Goal: Task Accomplishment & Management: Complete application form

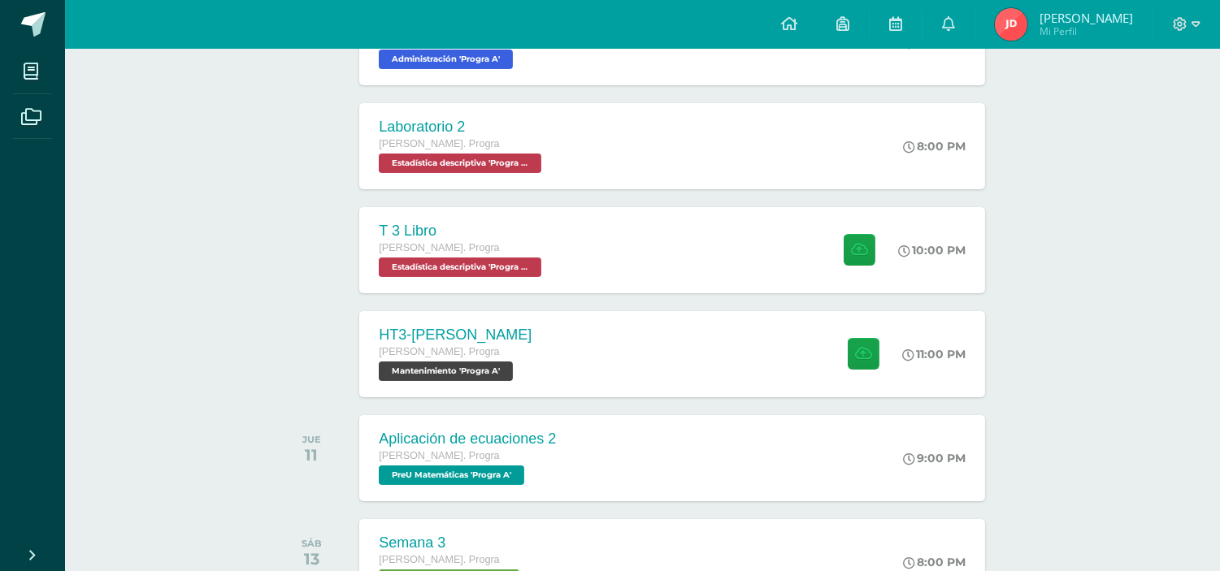
scroll to position [287, 0]
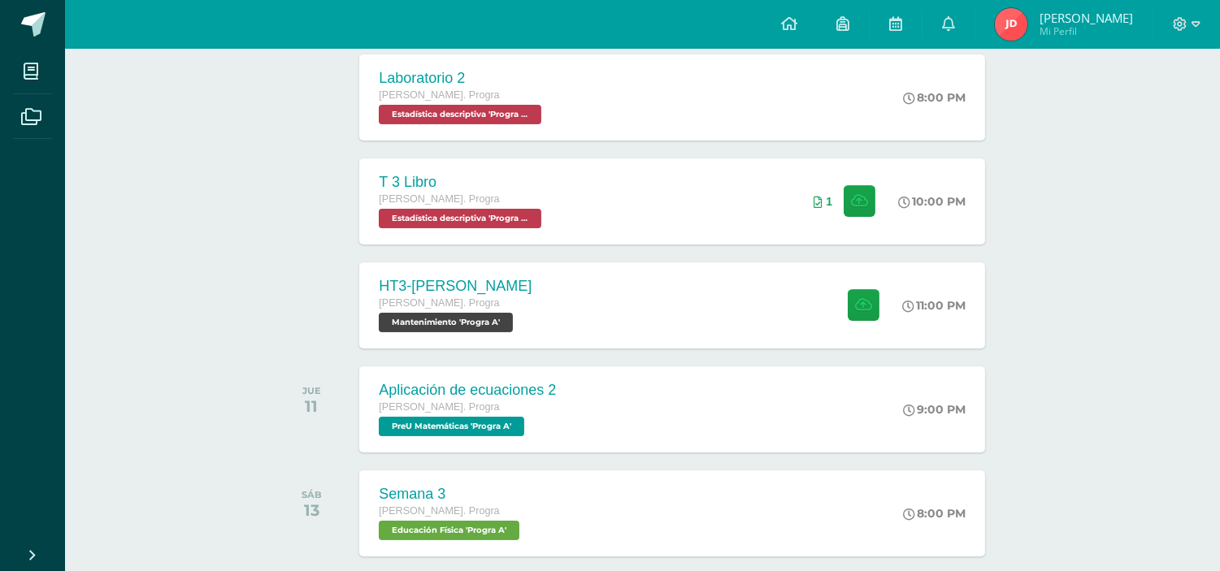
scroll to position [387, 0]
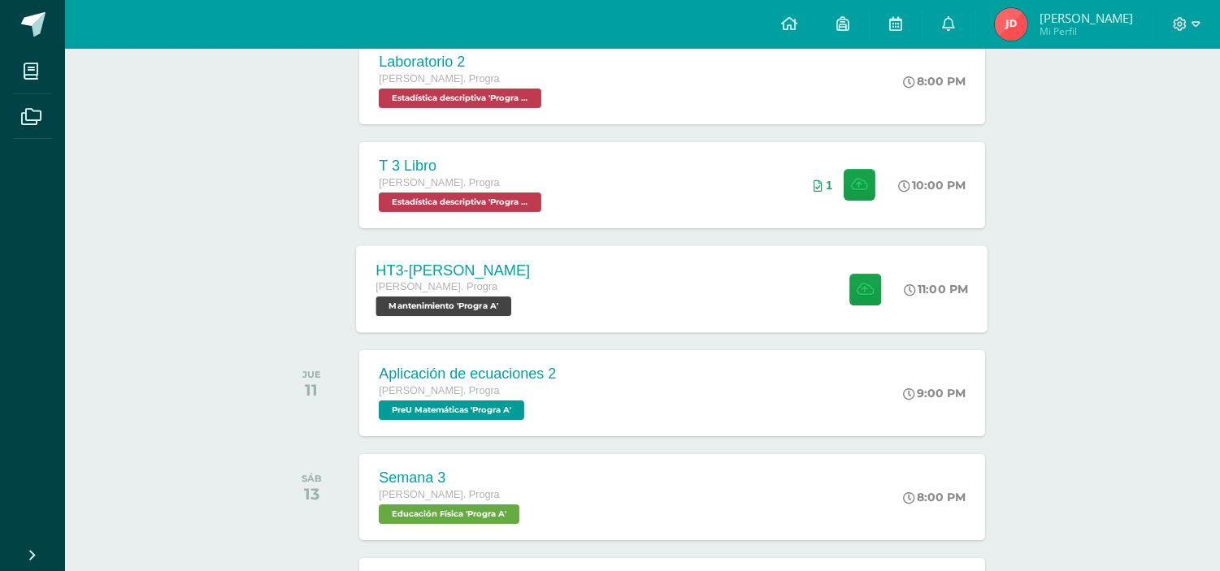
click at [566, 268] on div "HT3-Arduino Quinto Bach. Progra Mantenimiento 'Progra A' 11:00 PM HT3-Arduino M…" at bounding box center [672, 288] width 631 height 87
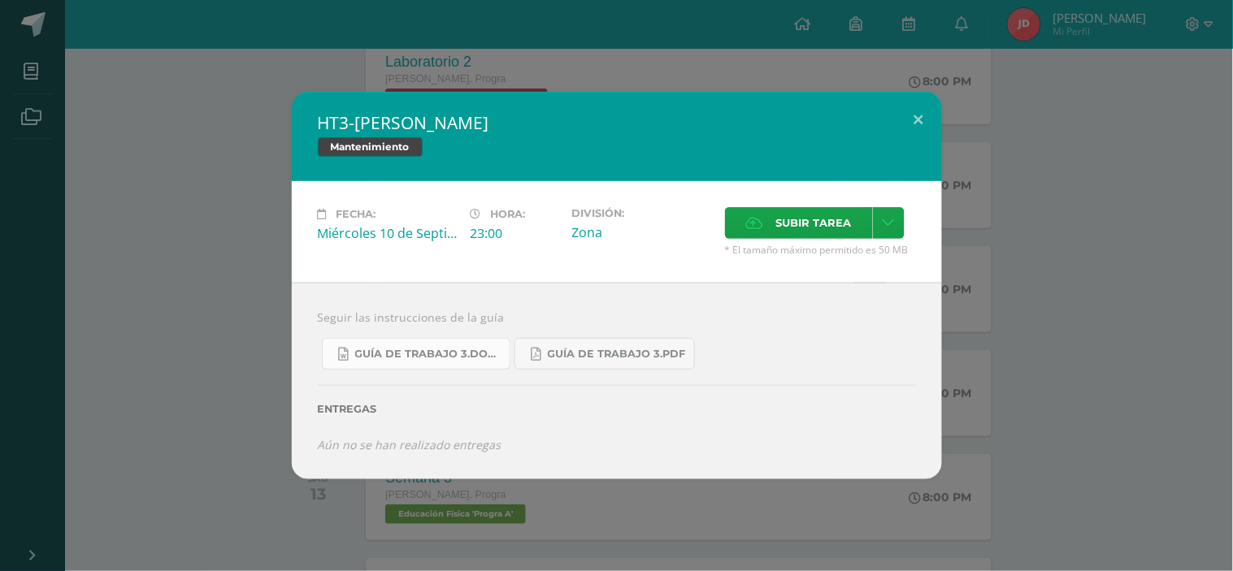
click at [476, 354] on span "Guía de trabajo 3.docx" at bounding box center [428, 354] width 146 height 13
click at [735, 218] on label "Subir tarea" at bounding box center [799, 223] width 148 height 32
click at [0, 0] on input "Subir tarea" at bounding box center [0, 0] width 0 height 0
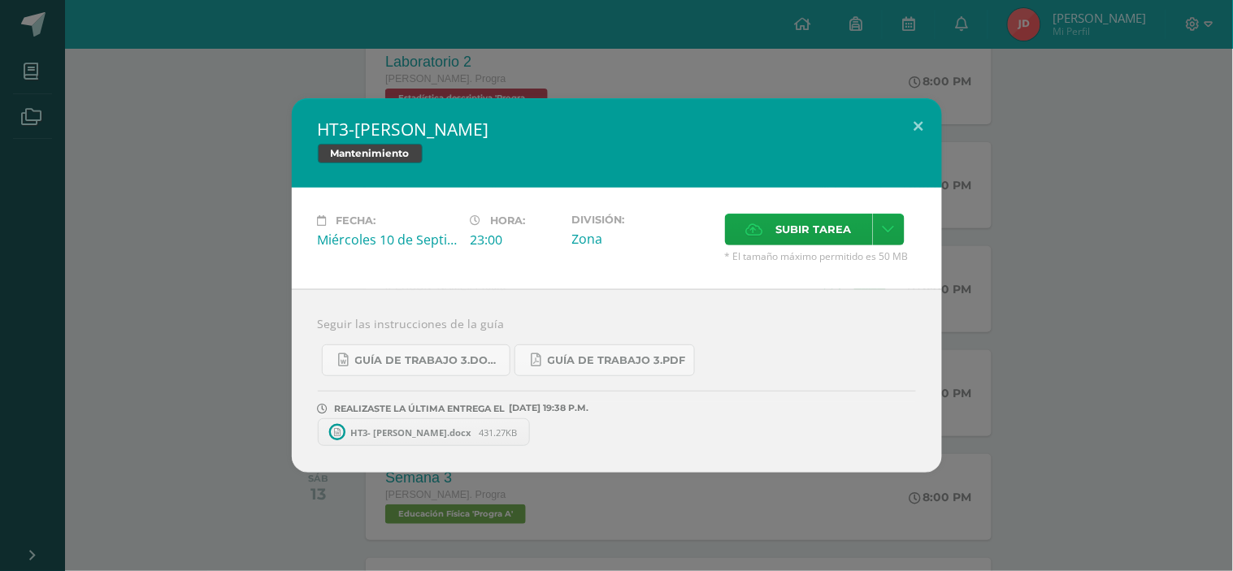
click at [1098, 160] on div "HT3-Arduino Mantenimiento Fecha: Miércoles 10 de Septiembre Hora: 23:00 Divisió…" at bounding box center [617, 285] width 1220 height 375
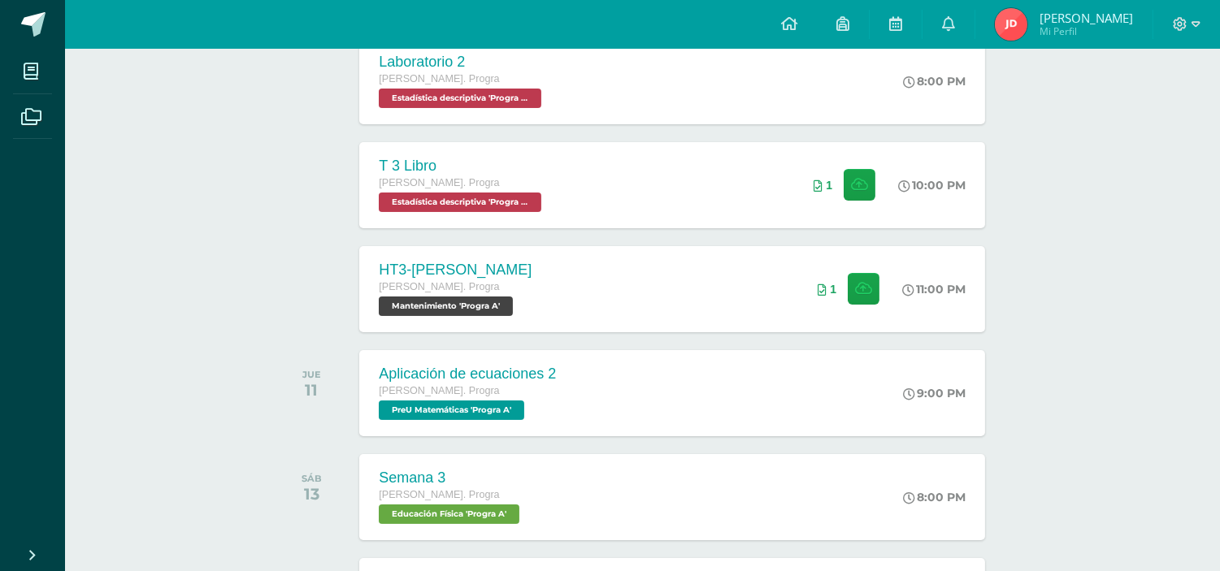
click at [1098, 160] on div "Actividades recientes y próximas Tablero Pendientes de entrega Entregadas todas…" at bounding box center [642, 464] width 1155 height 1605
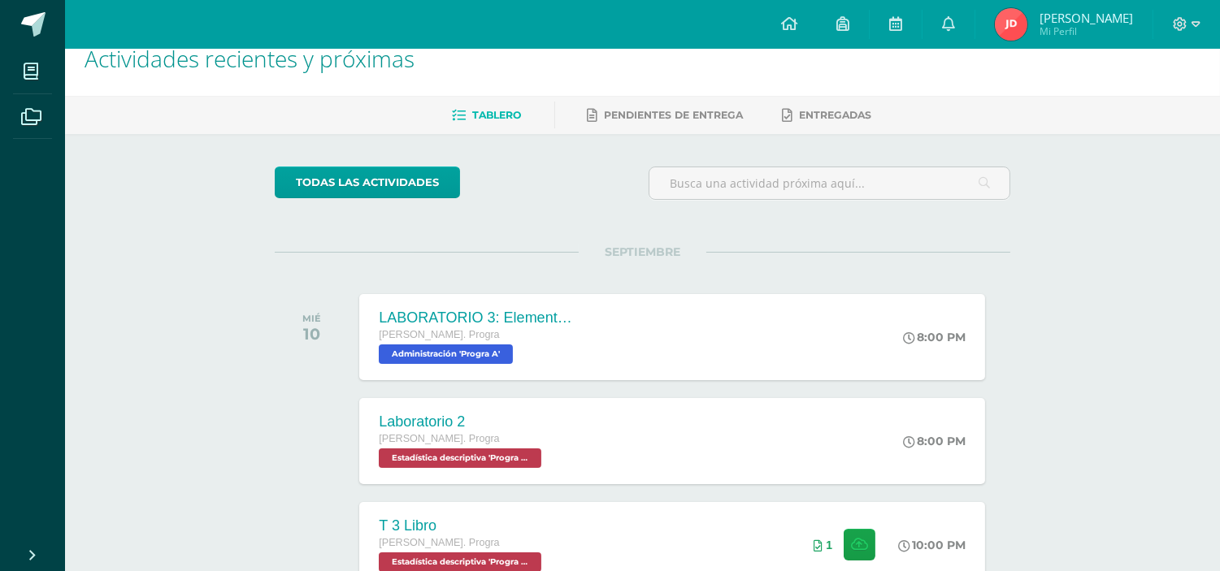
scroll to position [20, 0]
